Goal: Navigation & Orientation: Understand site structure

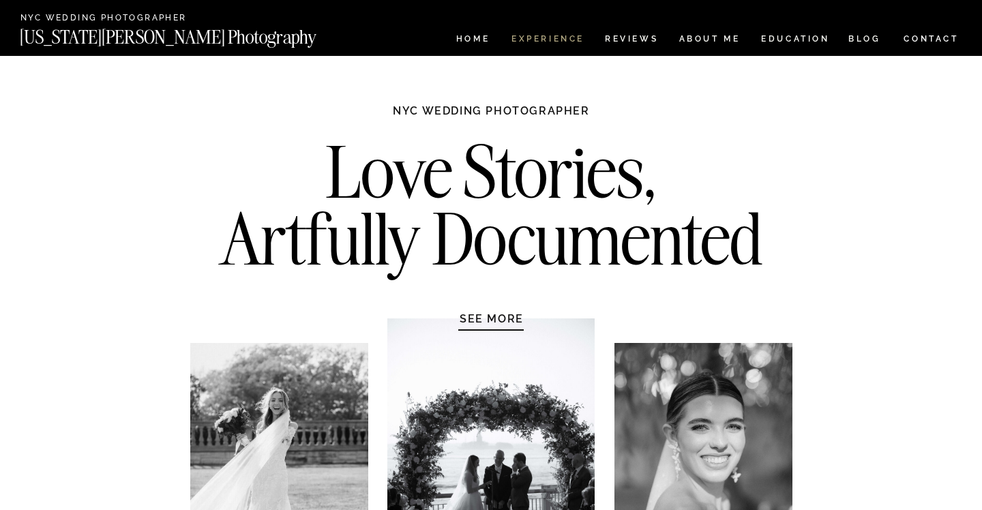
click at [566, 40] on nav "Experience" at bounding box center [547, 41] width 72 height 12
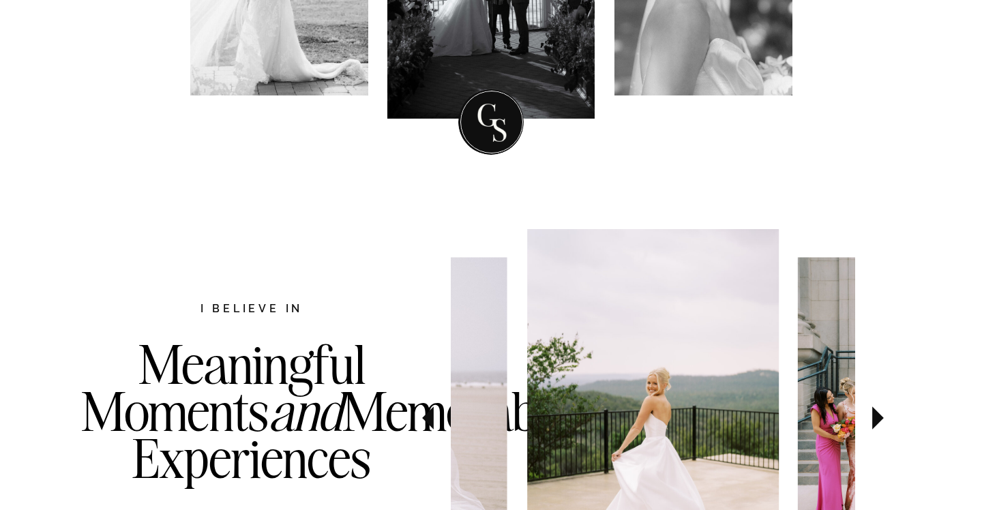
scroll to position [629, 0]
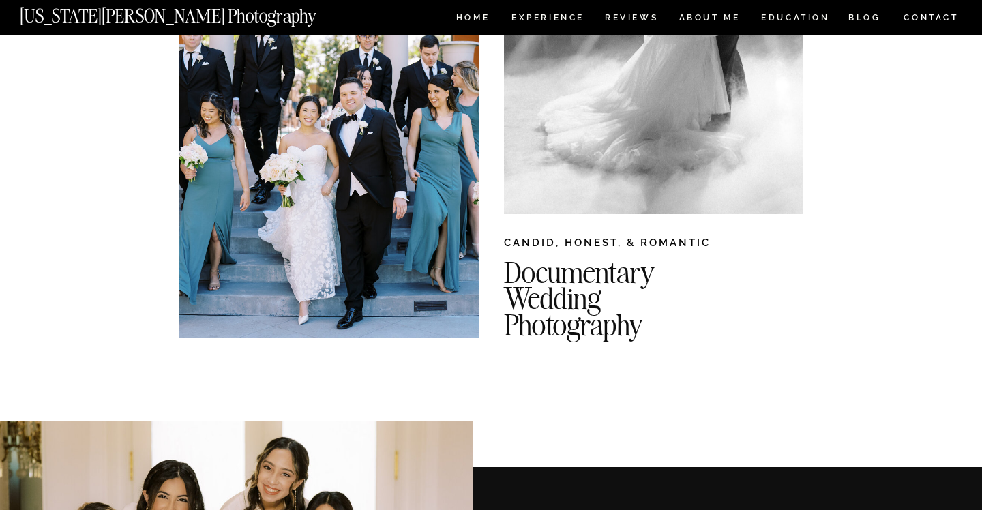
scroll to position [265, 0]
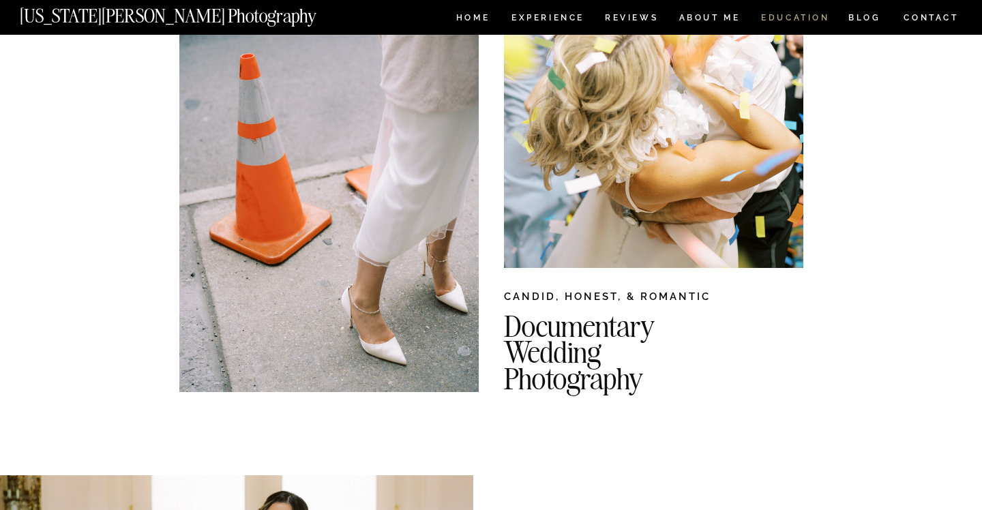
click at [809, 18] on nav "EDUCATION" at bounding box center [796, 20] width 72 height 12
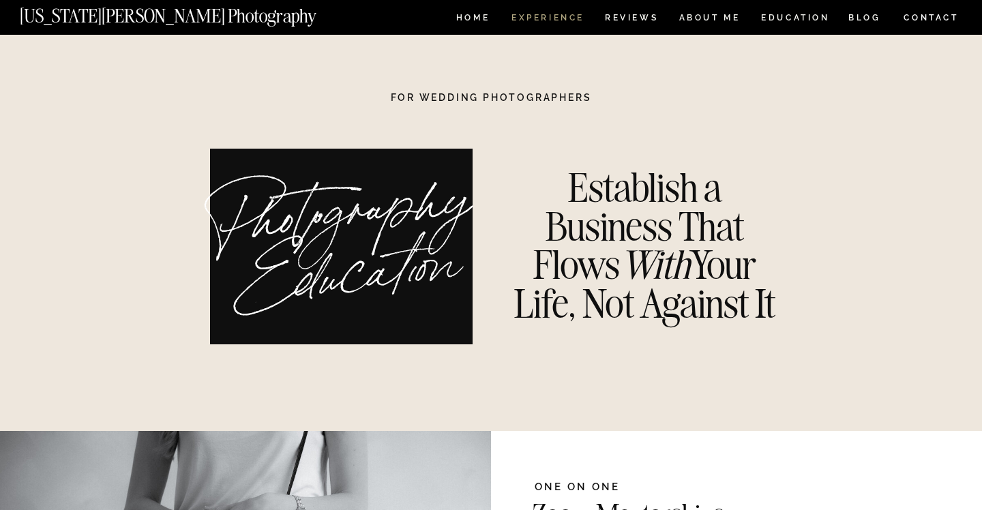
click at [557, 16] on nav "Experience" at bounding box center [547, 20] width 72 height 12
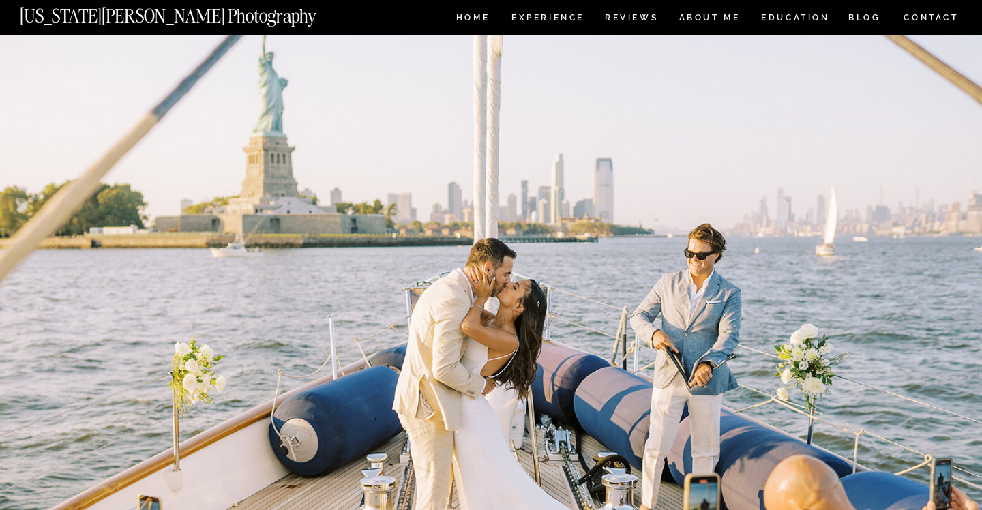
scroll to position [3855, 0]
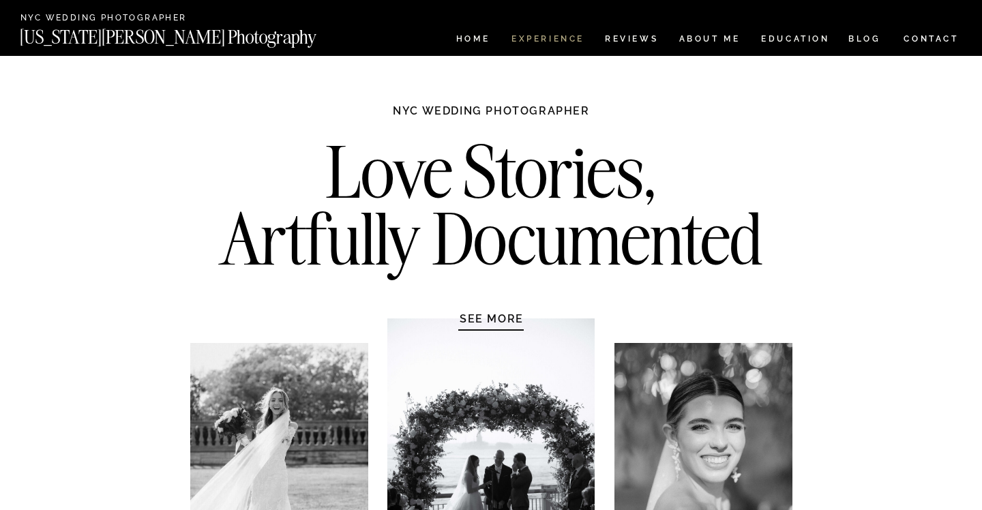
click at [563, 37] on nav "Experience" at bounding box center [547, 41] width 72 height 12
